Goal: Check status: Check status

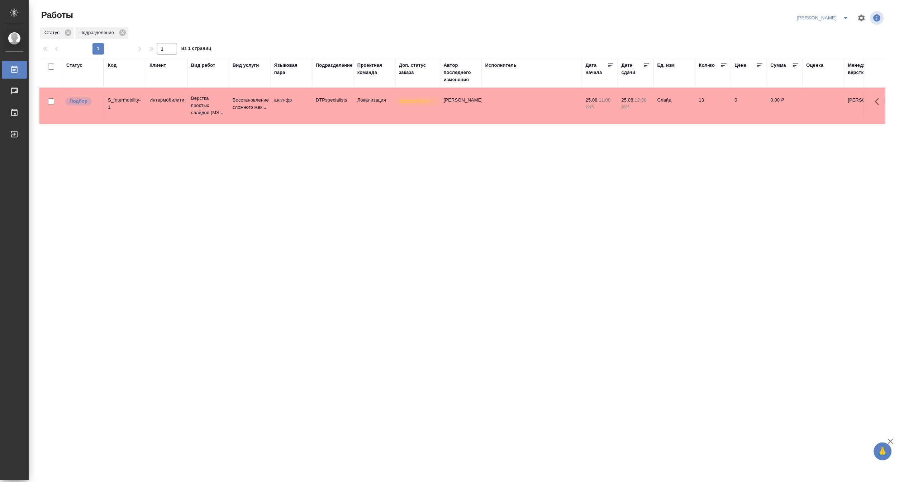
click at [641, 198] on div "Статус Код Клиент Вид работ Вид услуги Языковая пара Подразделение Проектная ко…" at bounding box center [462, 187] width 846 height 258
click at [844, 16] on icon "split button" at bounding box center [846, 18] width 9 height 9
click at [817, 34] on li "[PERSON_NAME] работе" at bounding box center [819, 32] width 69 height 11
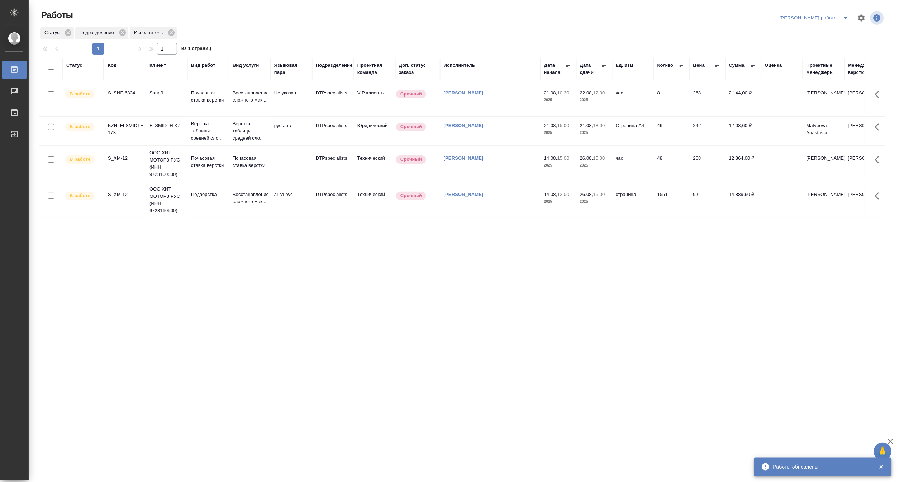
click at [846, 16] on icon "split button" at bounding box center [846, 18] width 9 height 9
click at [823, 40] on li "[PERSON_NAME]" at bounding box center [820, 43] width 65 height 11
